Goal: Task Accomplishment & Management: Complete application form

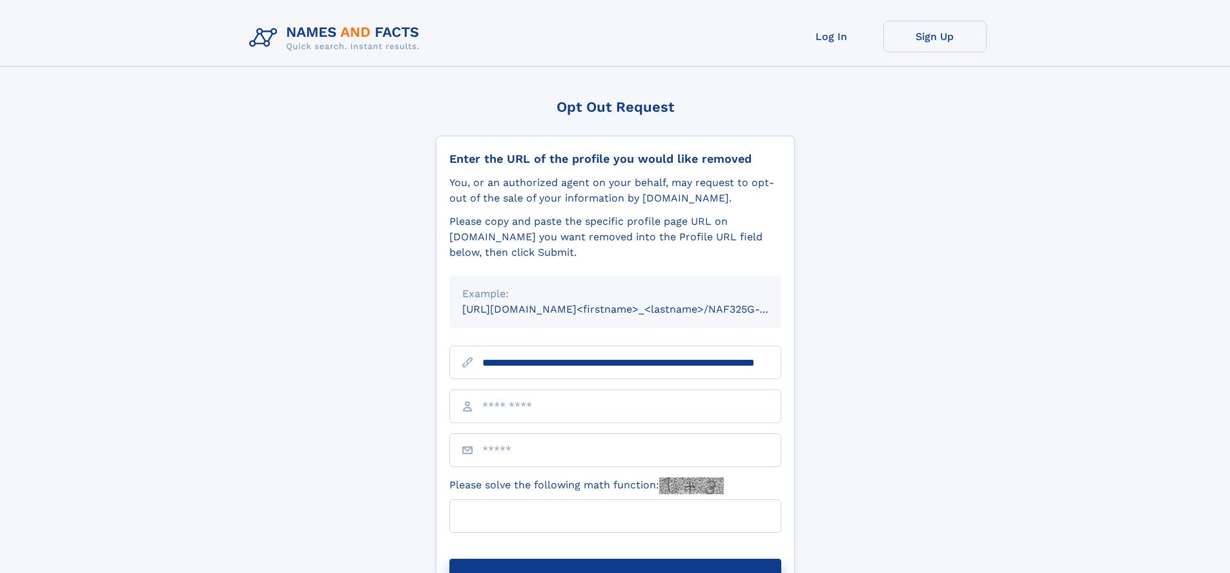
scroll to position [0, 116]
type input "**********"
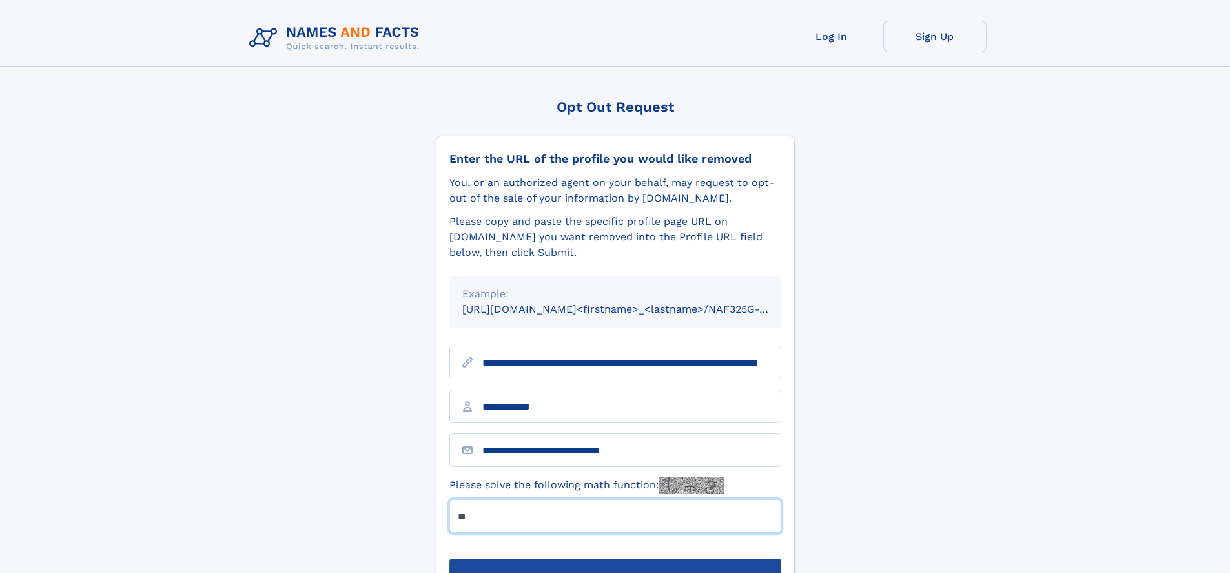
type input "**"
click at [615, 559] on button "Submit Opt Out Request" at bounding box center [615, 579] width 332 height 41
